Goal: Information Seeking & Learning: Understand process/instructions

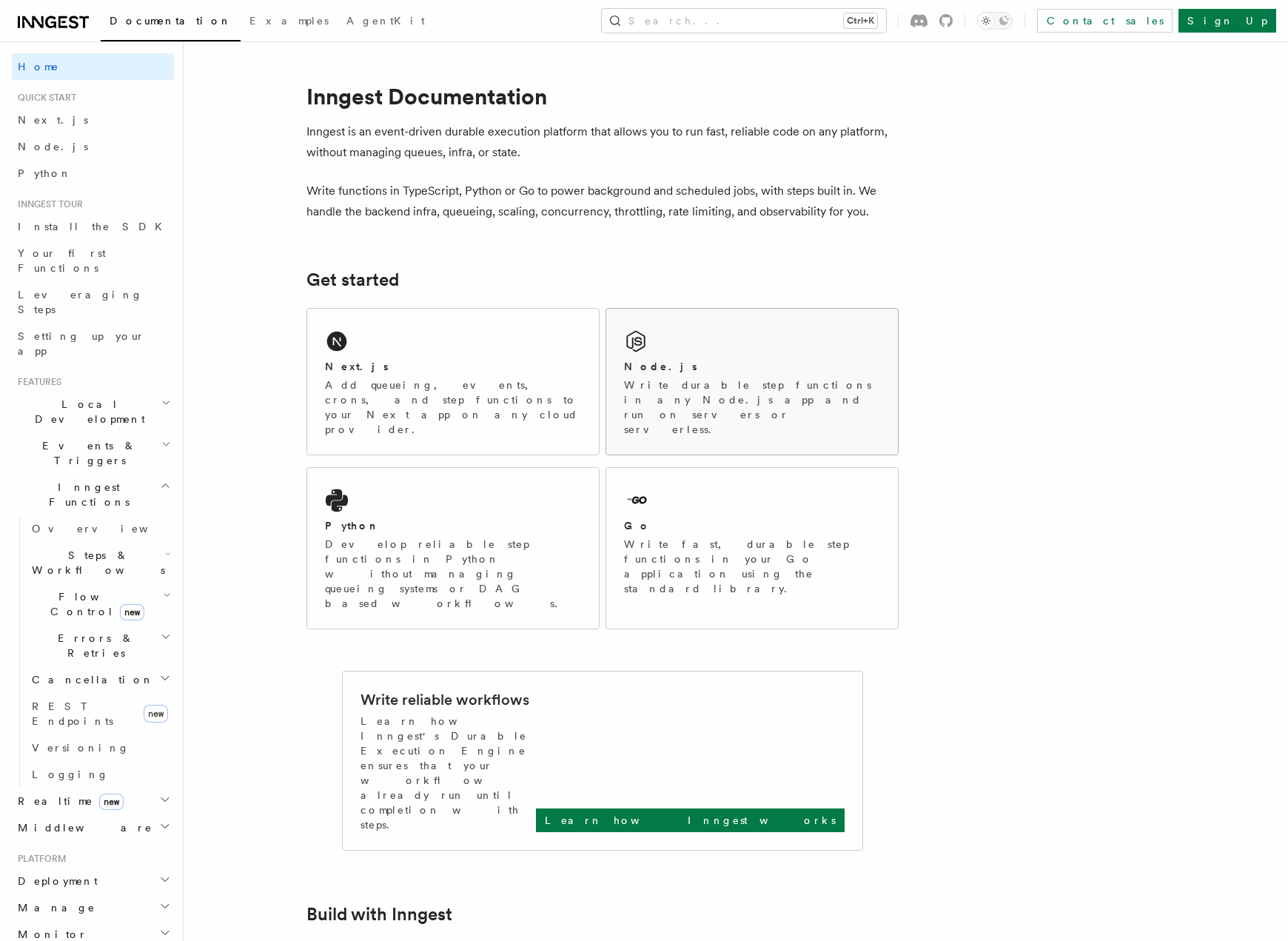
click at [730, 351] on div "Node.js Write durable step functions in any Node.js app and run on servers or s…" at bounding box center [751, 381] width 291 height 146
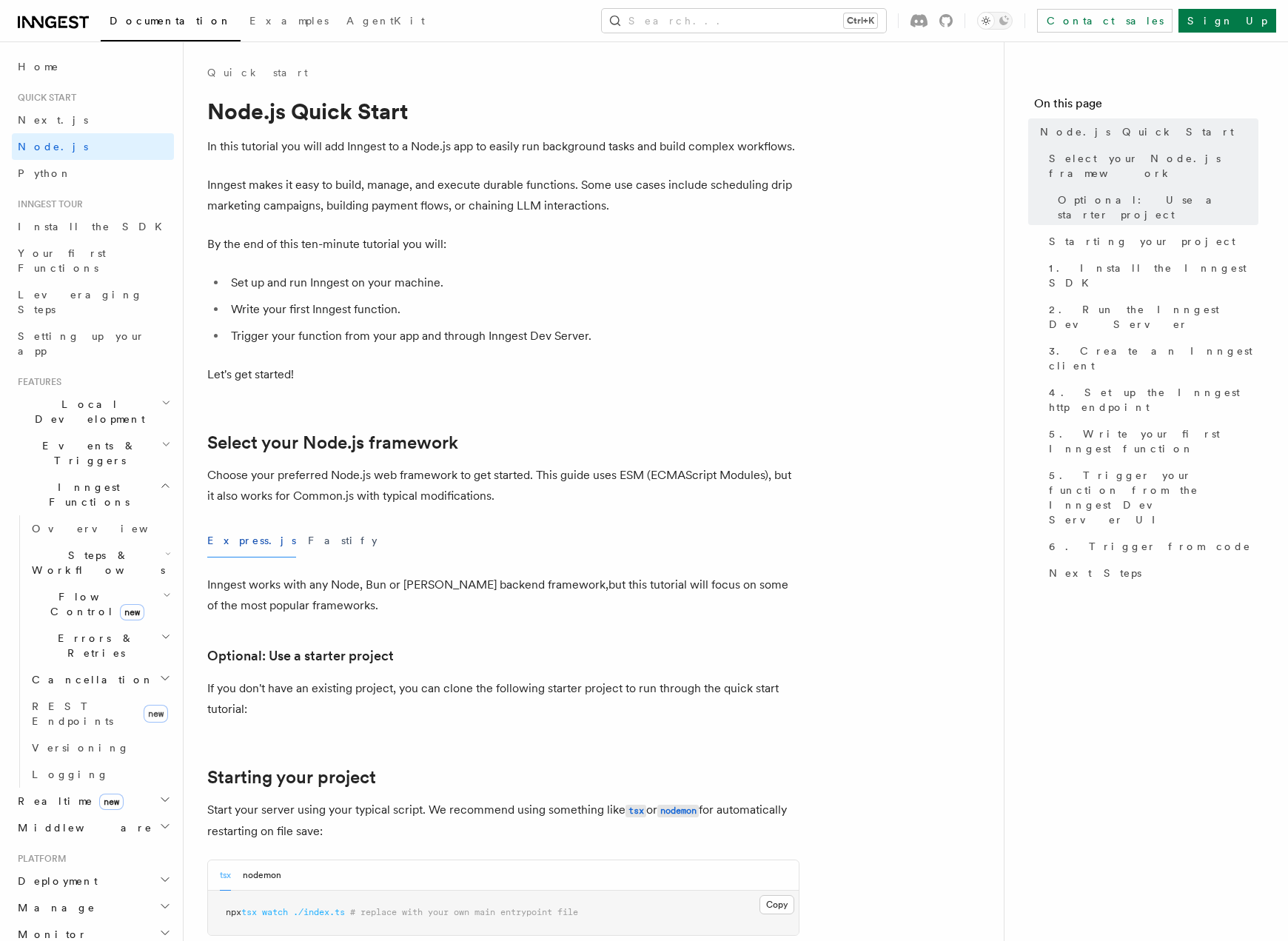
click at [231, 547] on button "Express.js" at bounding box center [252, 540] width 89 height 33
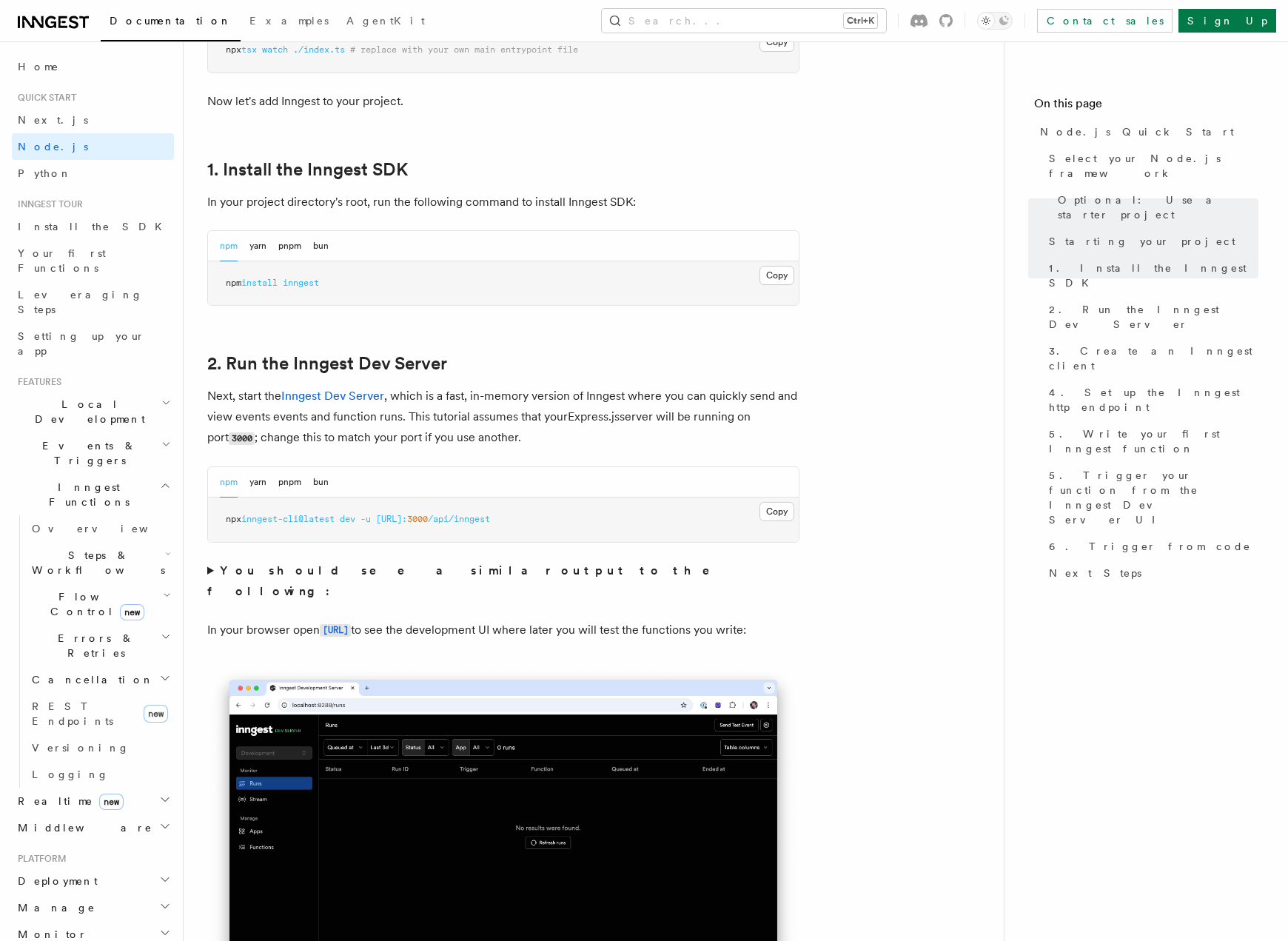
scroll to position [962, 0]
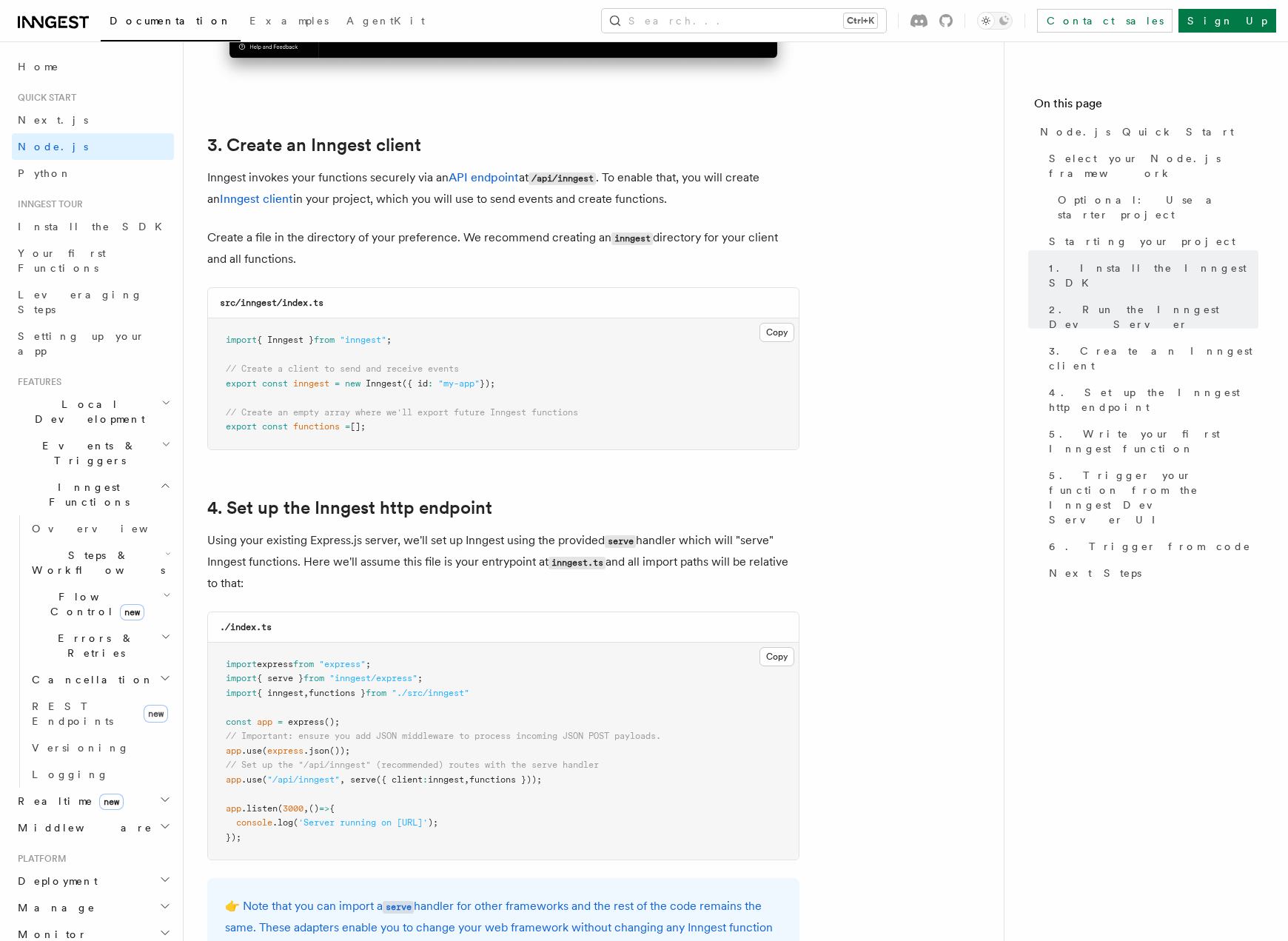
scroll to position [1850, 0]
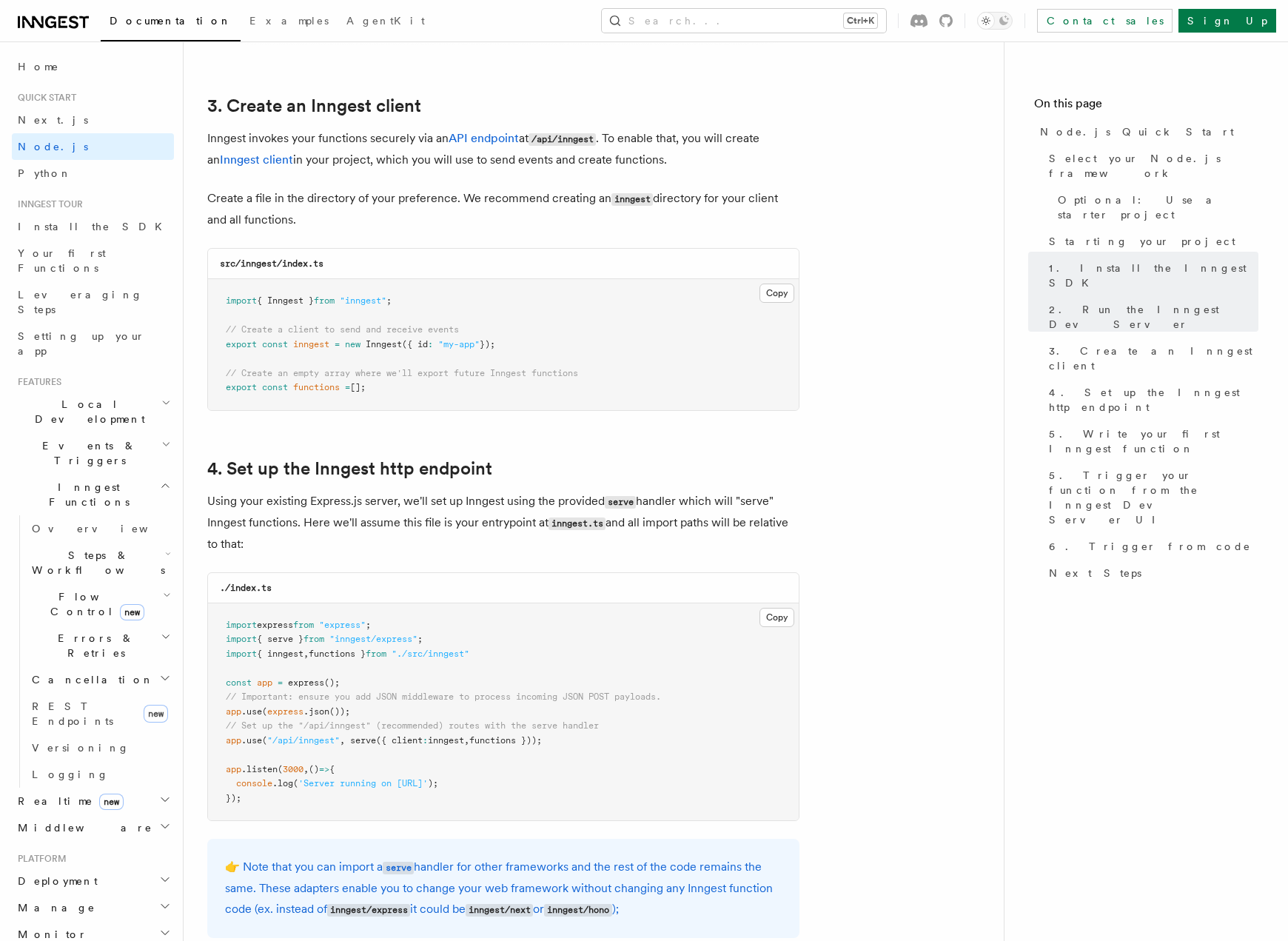
drag, startPoint x: 391, startPoint y: 386, endPoint x: 215, endPoint y: 290, distance: 200.5
click at [215, 290] on pre "import { Inngest } from "inngest" ; // Create a client to send and receive even…" at bounding box center [504, 344] width 591 height 131
copy code "import { Inngest } from "inngest" ; // Create a client to send and receive even…"
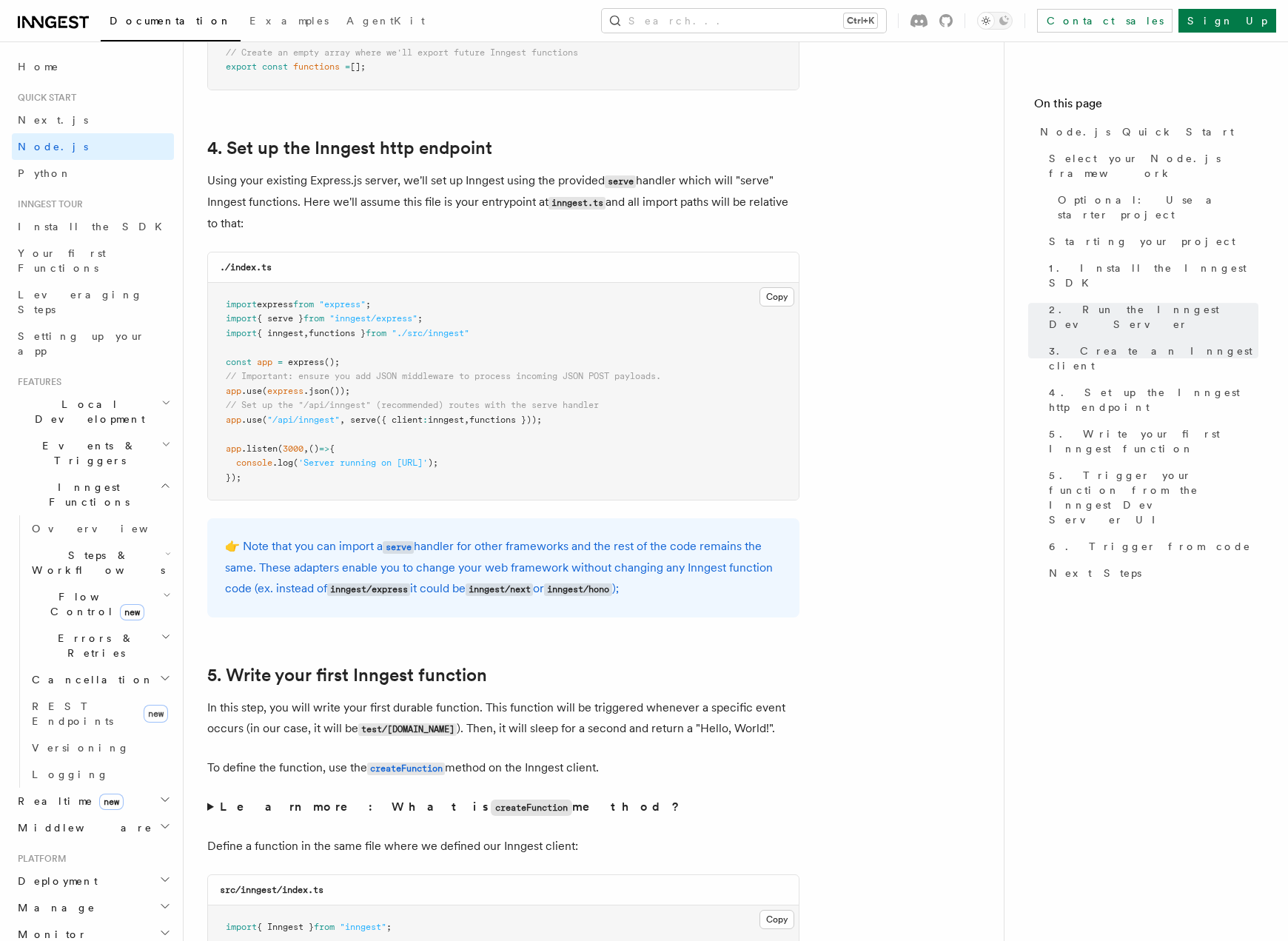
scroll to position [2146, 0]
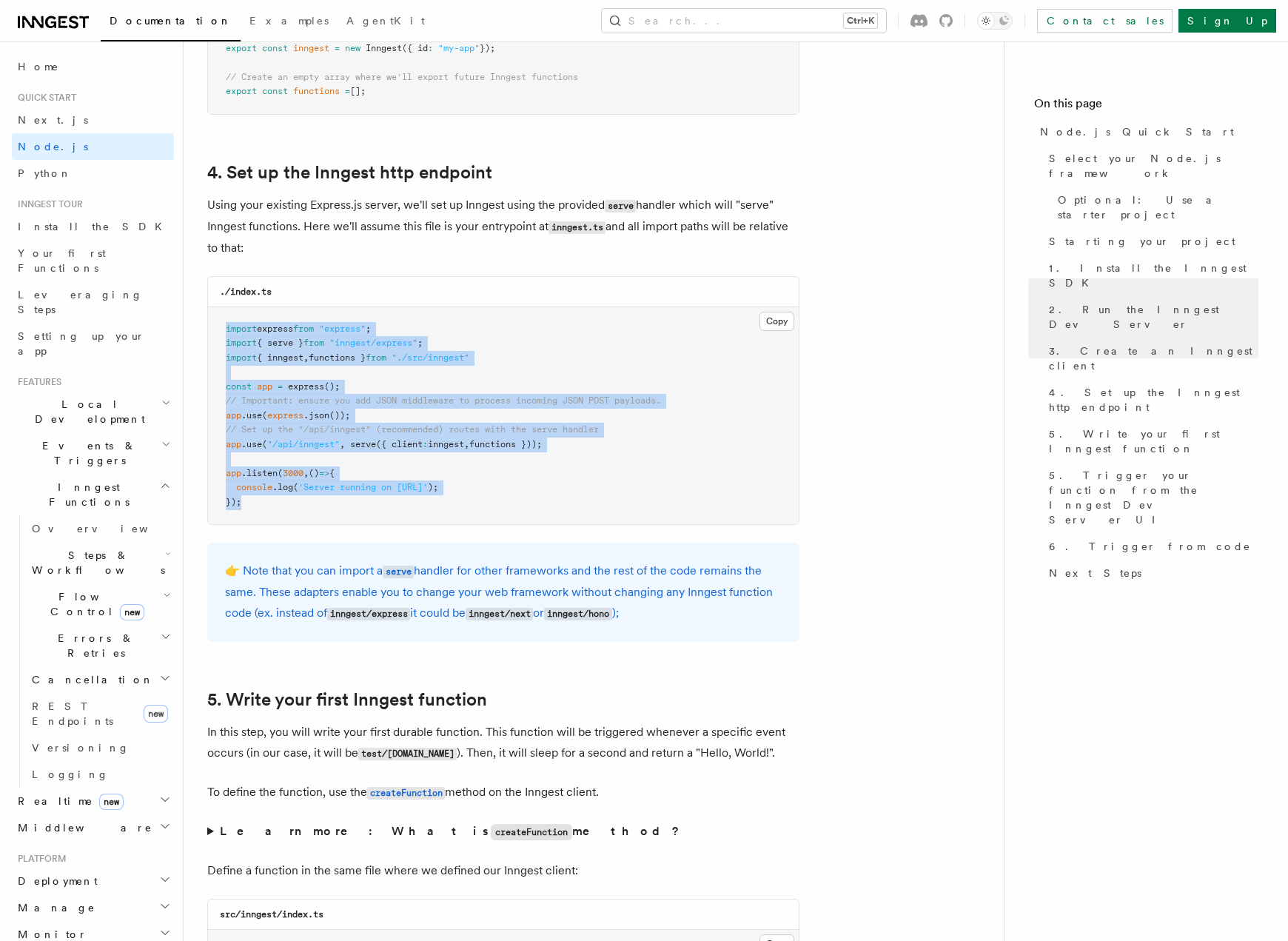
drag, startPoint x: 260, startPoint y: 506, endPoint x: 212, endPoint y: 331, distance: 181.5
click at [212, 331] on pre "import express from "express" ; import { serve } from "inngest/express" ; impor…" at bounding box center [504, 415] width 591 height 218
copy code "import express from "express" ; import { serve } from "inngest/express" ; impor…"
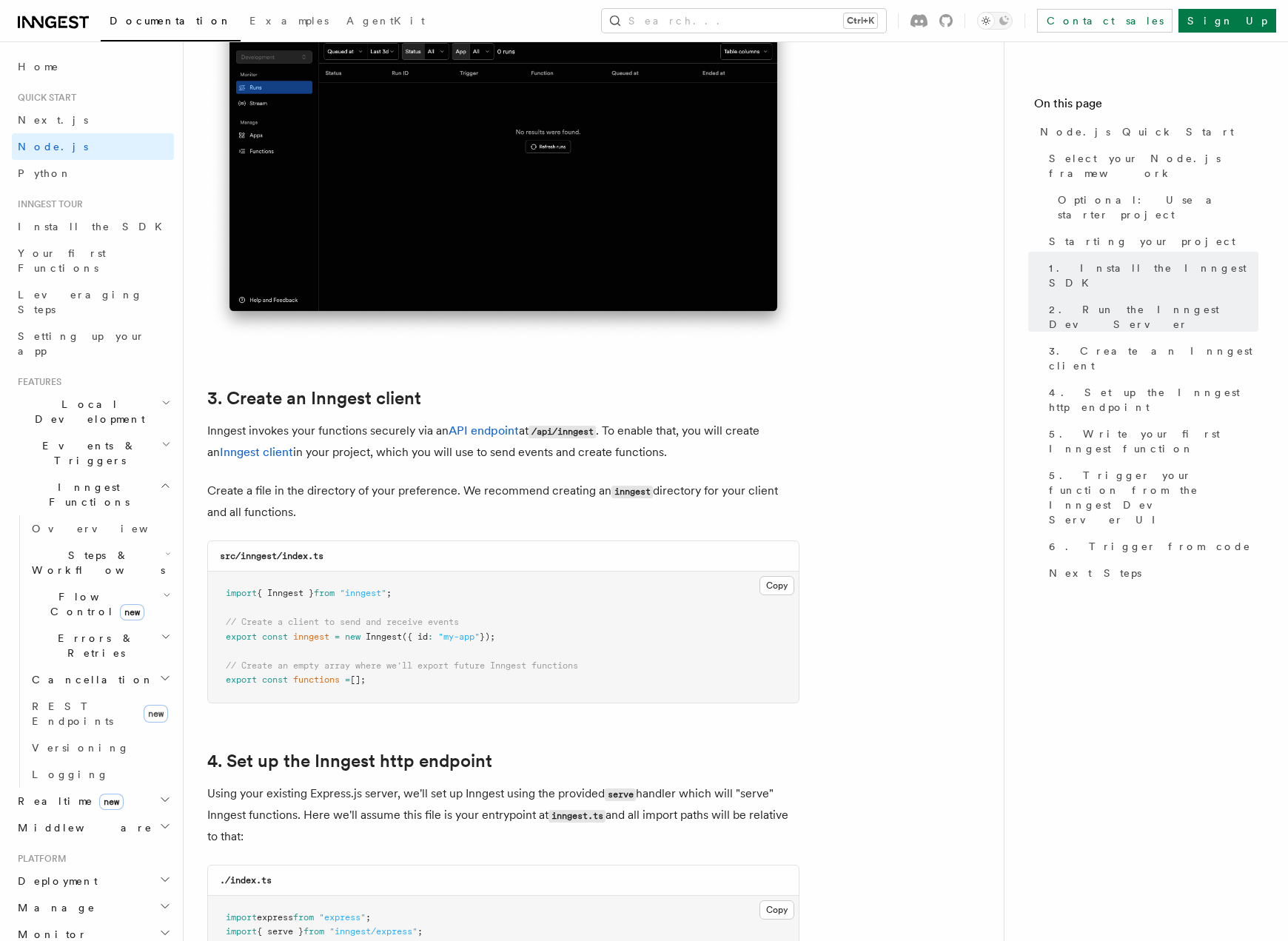
scroll to position [1554, 0]
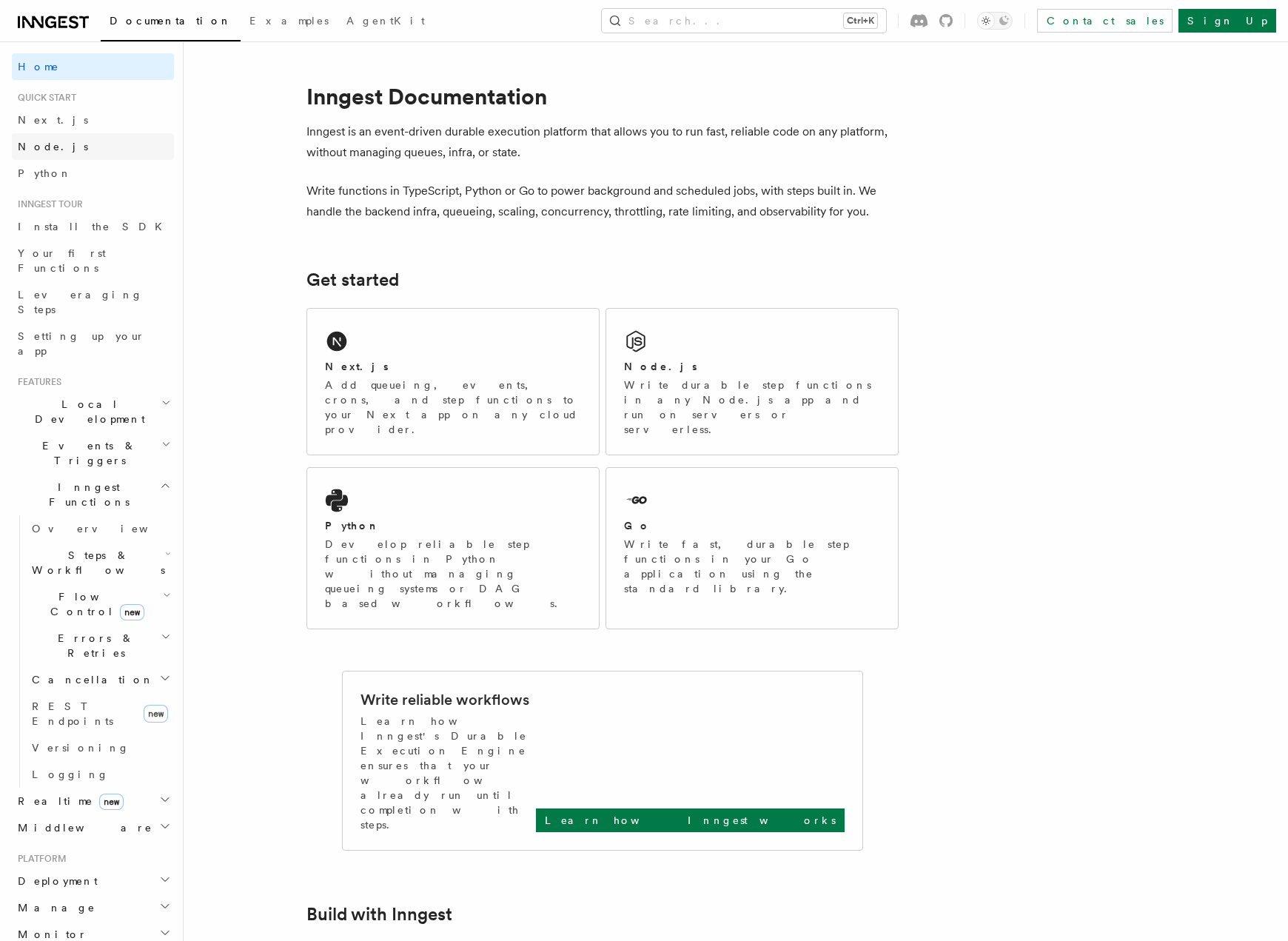
click at [85, 145] on link "Node.js" at bounding box center [92, 147] width 162 height 27
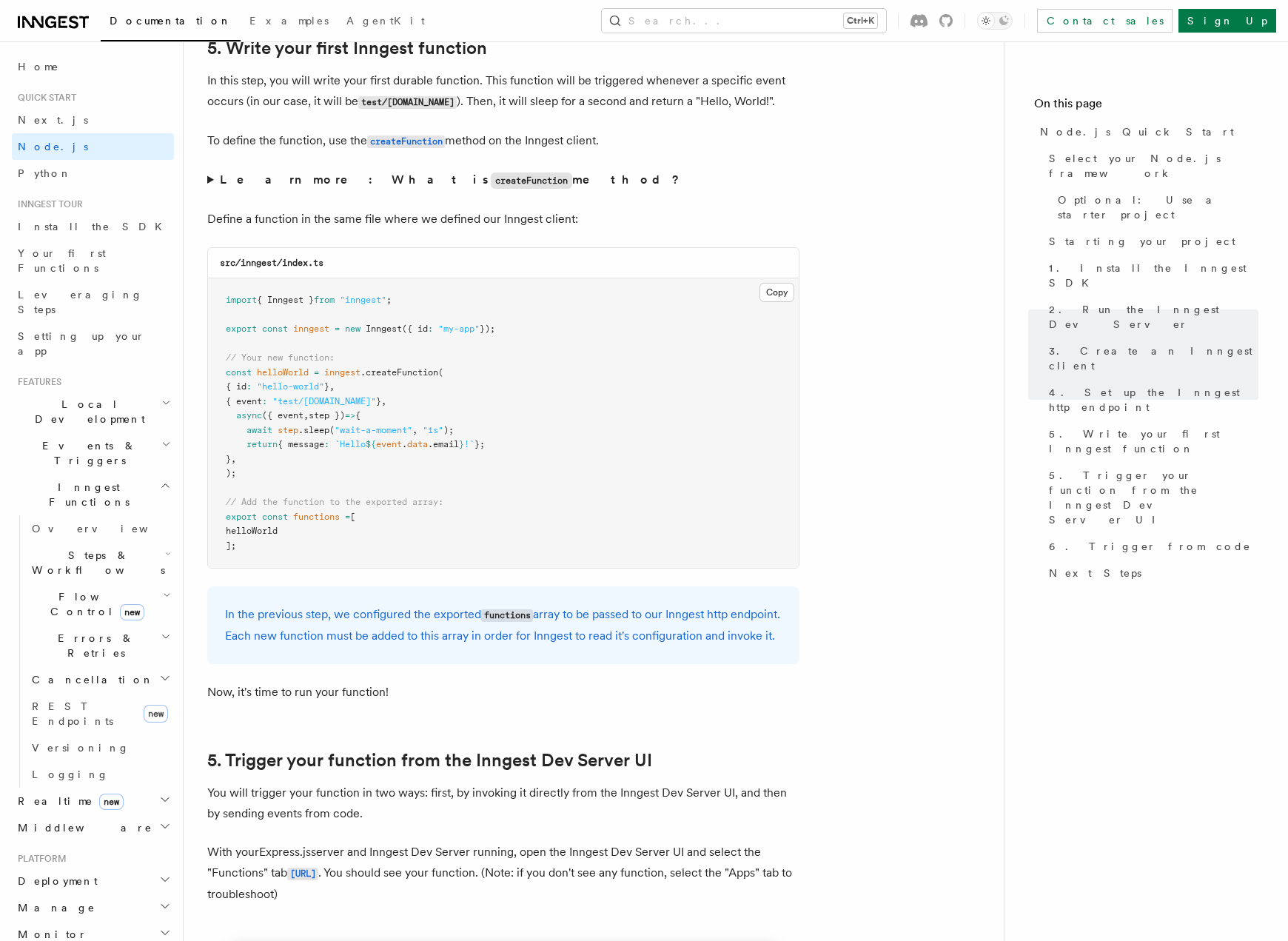
scroll to position [2812, 0]
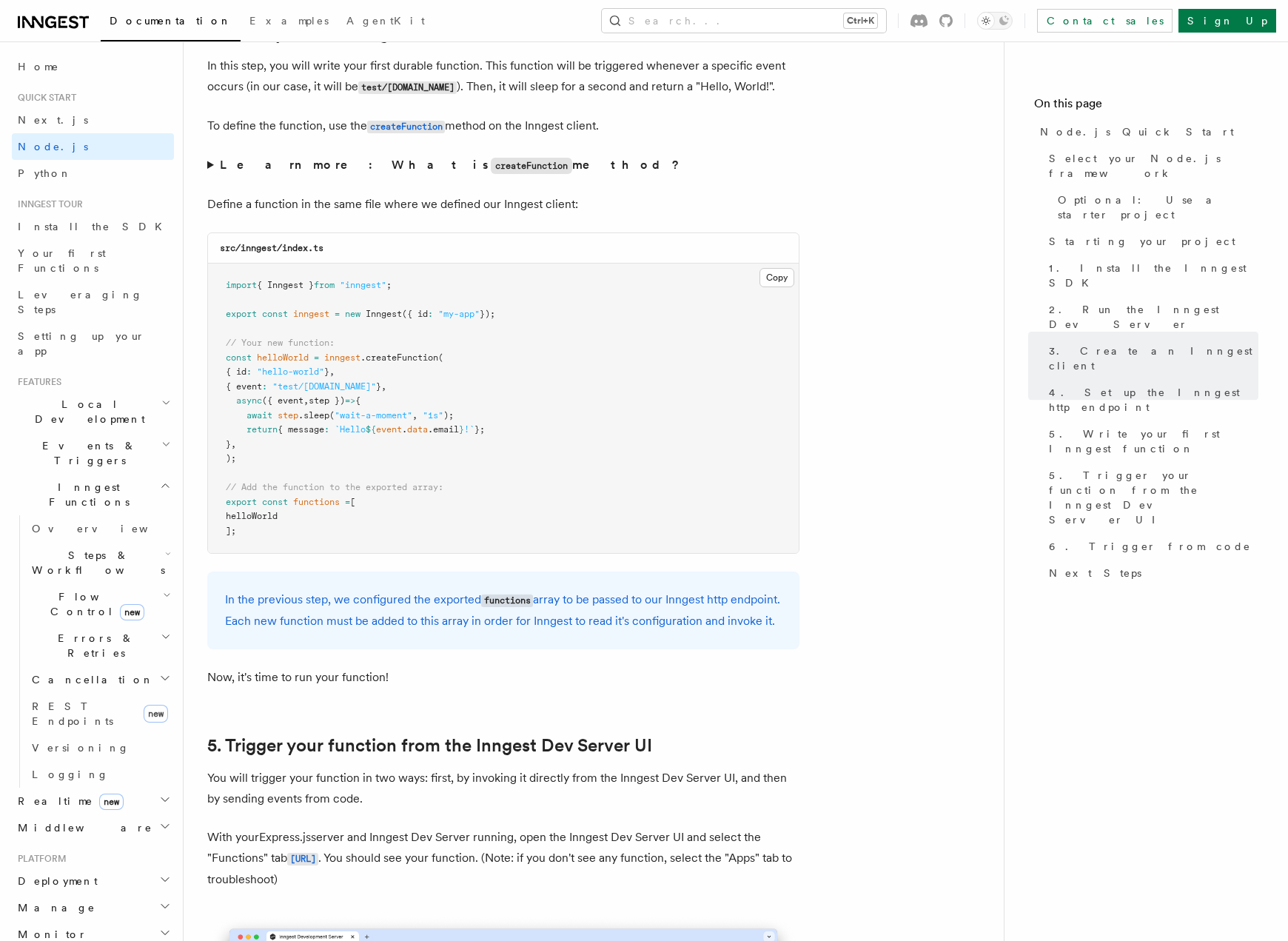
click at [1021, 586] on nav "On this page Node.js Quick Start Select your Node.js framework Optional: Use a …" at bounding box center [1147, 491] width 285 height 899
